Goal: Task Accomplishment & Management: Manage account settings

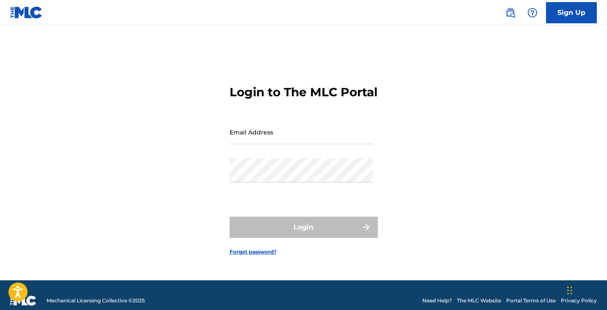
click at [296, 143] on input "Email Address" at bounding box center [301, 132] width 143 height 24
type input "[EMAIL_ADDRESS][DOMAIN_NAME]"
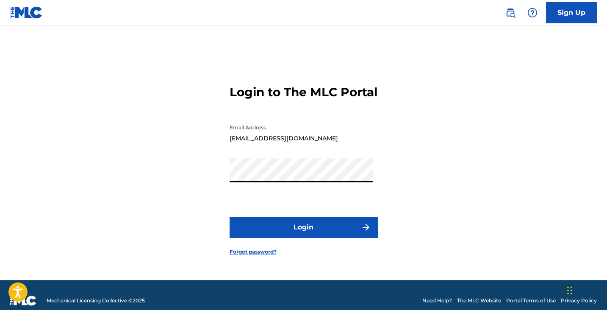
click at [277, 238] on button "Login" at bounding box center [304, 226] width 148 height 21
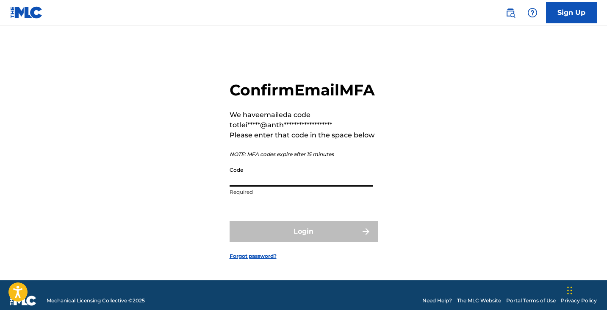
click at [312, 186] on input "Code" at bounding box center [301, 174] width 143 height 24
paste input "581898"
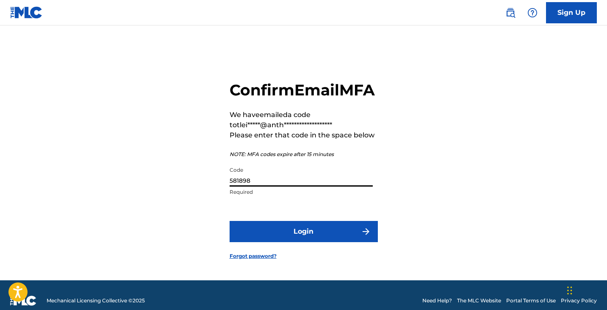
type input "581898"
click at [288, 238] on button "Login" at bounding box center [304, 231] width 148 height 21
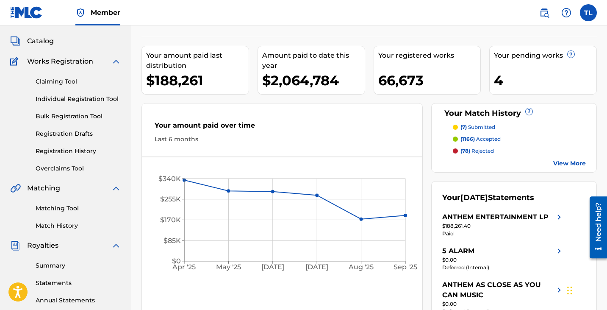
scroll to position [45, 0]
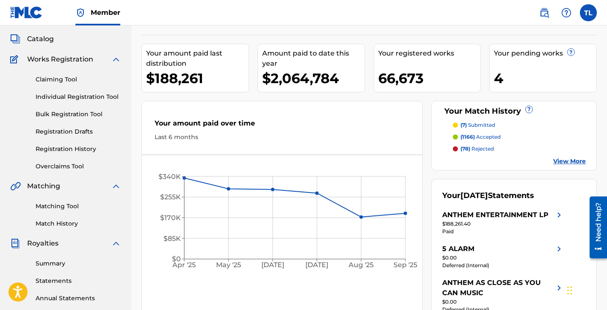
click at [57, 259] on link "Summary" at bounding box center [79, 263] width 86 height 9
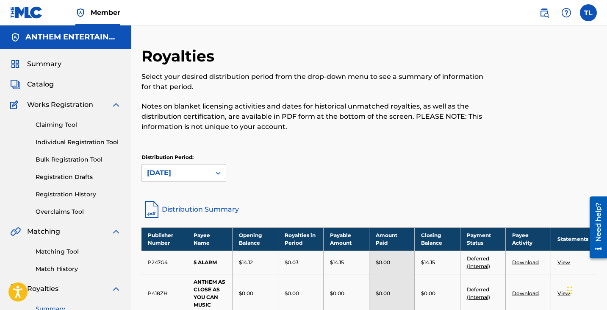
click at [49, 255] on link "Matching Tool" at bounding box center [79, 251] width 86 height 9
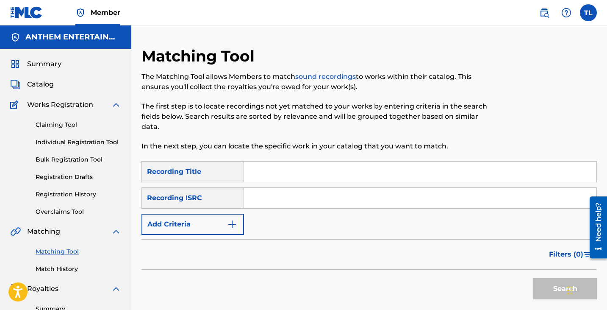
click at [44, 56] on div "Summary Catalog Works Registration Claiming Tool Individual Registration Tool B…" at bounding box center [65, 267] width 131 height 436
click at [38, 64] on span "Summary" at bounding box center [44, 64] width 34 height 10
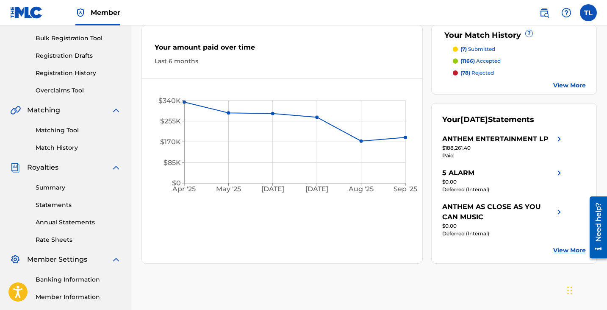
scroll to position [95, 0]
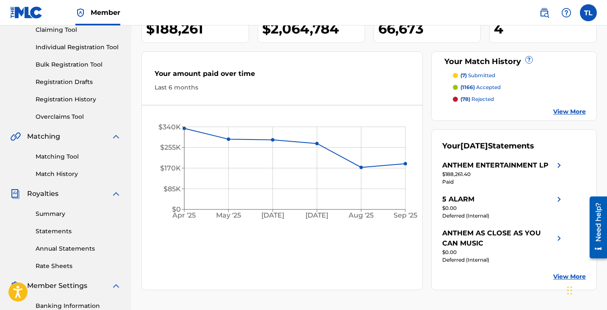
click at [58, 214] on link "Summary" at bounding box center [79, 213] width 86 height 9
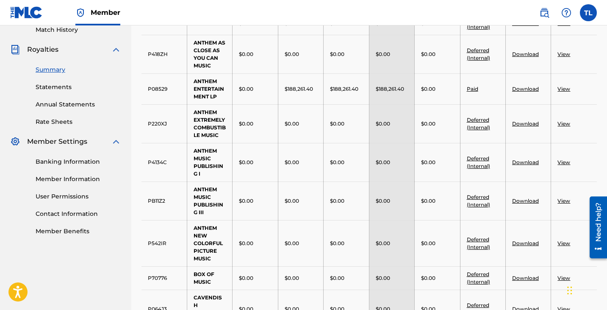
scroll to position [215, 0]
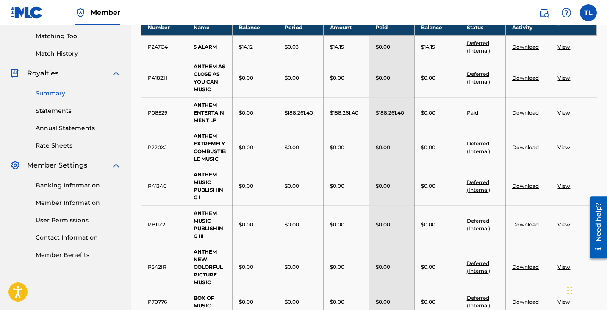
click at [48, 221] on link "User Permissions" at bounding box center [79, 220] width 86 height 9
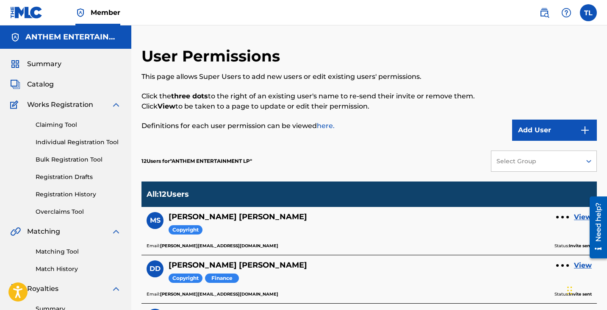
scroll to position [153, 0]
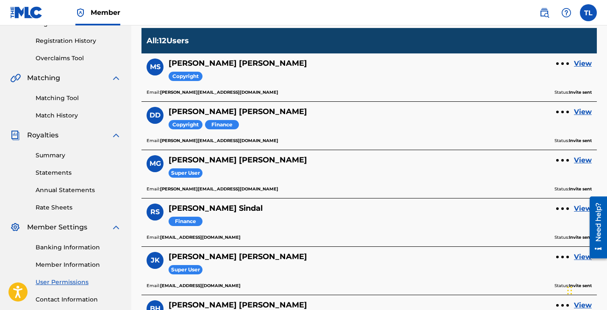
click at [564, 64] on div at bounding box center [562, 63] width 3 height 3
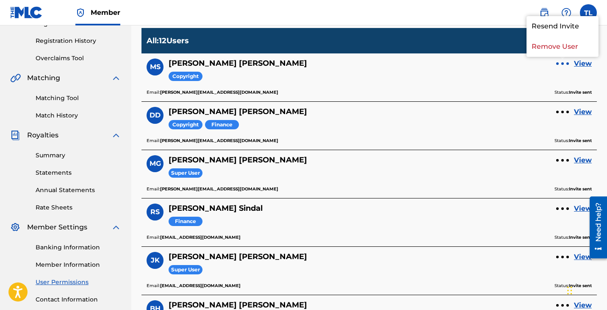
click at [556, 45] on p "Remove User" at bounding box center [563, 46] width 72 height 20
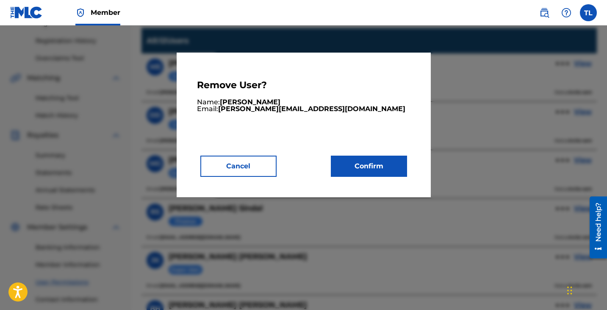
click at [390, 169] on button "Confirm" at bounding box center [369, 165] width 76 height 21
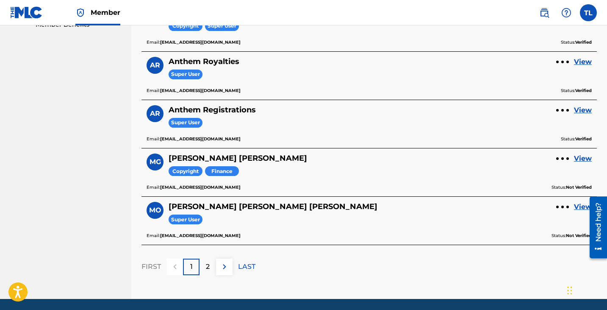
scroll to position [446, 0]
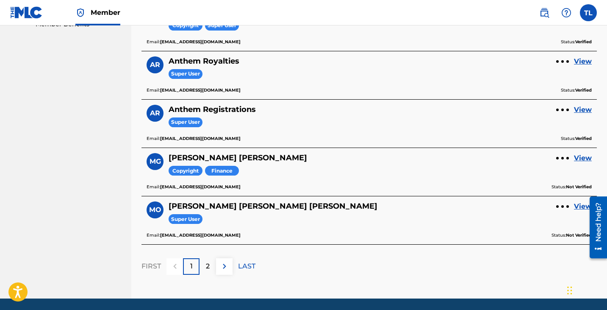
click at [208, 270] on p "2" at bounding box center [208, 266] width 4 height 10
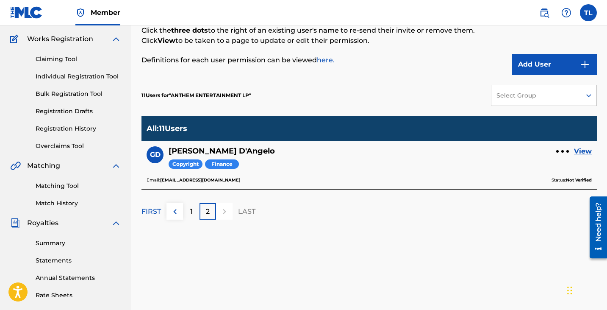
scroll to position [63, 0]
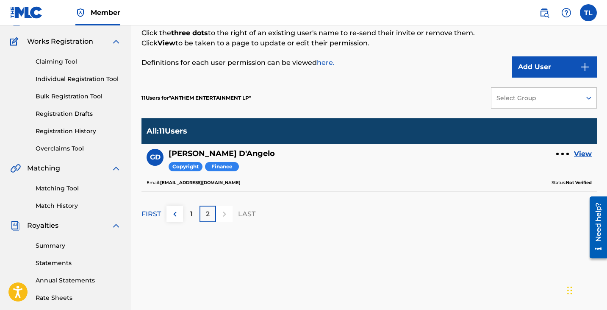
click at [193, 209] on div "1" at bounding box center [191, 213] width 17 height 17
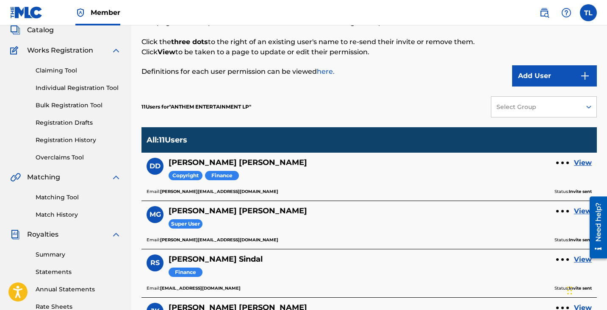
scroll to position [0, 0]
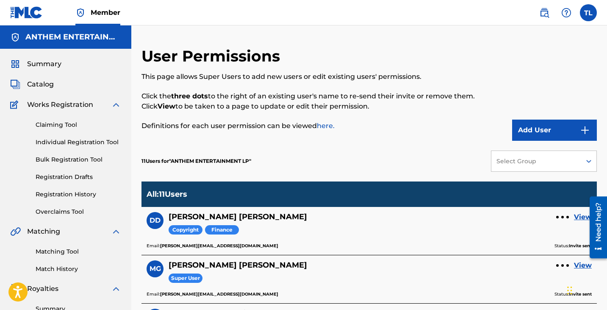
click at [56, 215] on link "Overclaims Tool" at bounding box center [79, 211] width 86 height 9
